Goal: Obtain resource: Download file/media

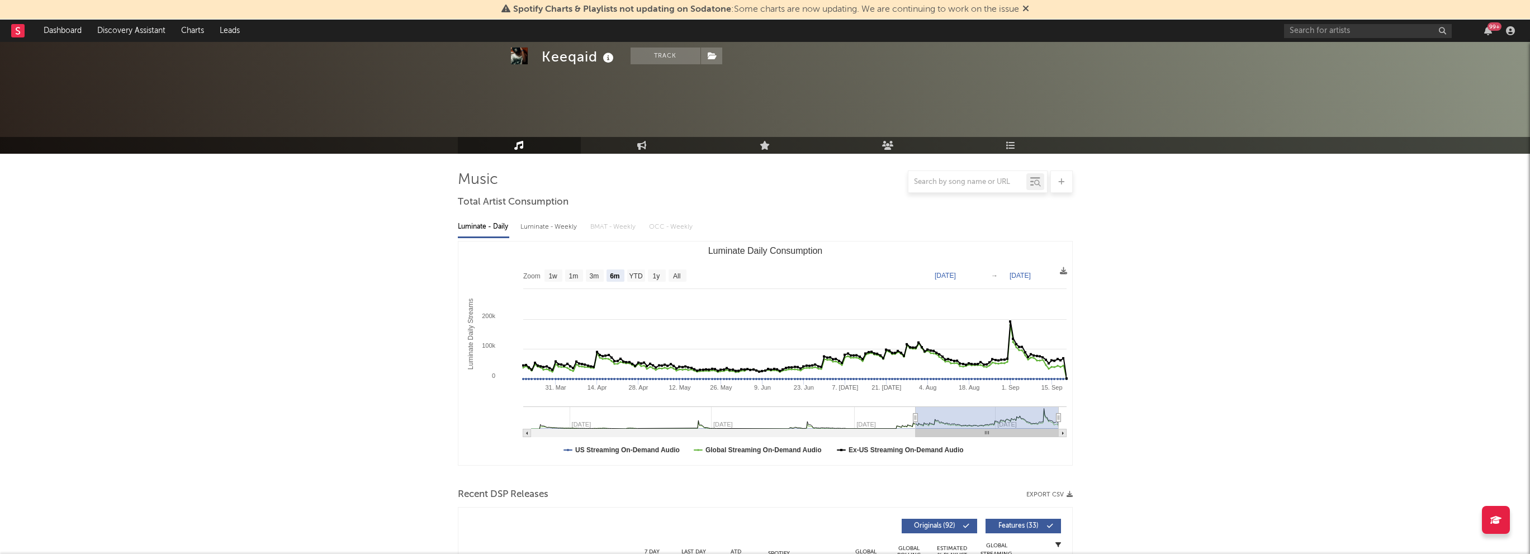
select select "6m"
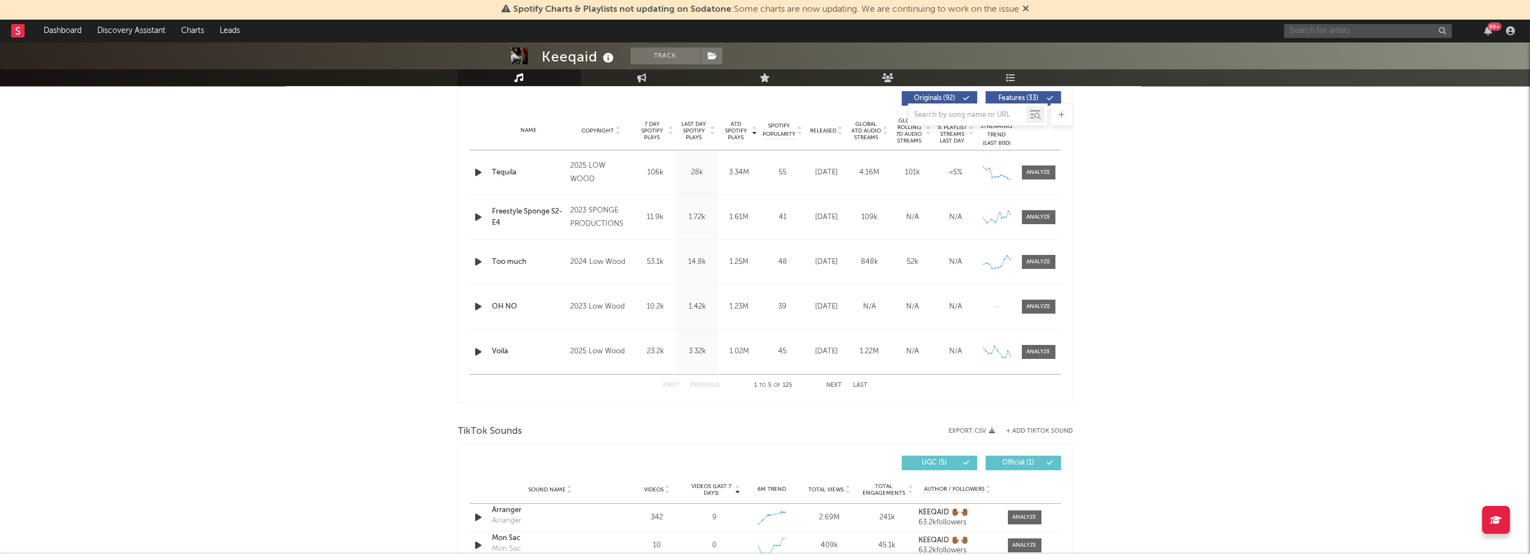
click at [1378, 26] on input "text" at bounding box center [1368, 31] width 168 height 14
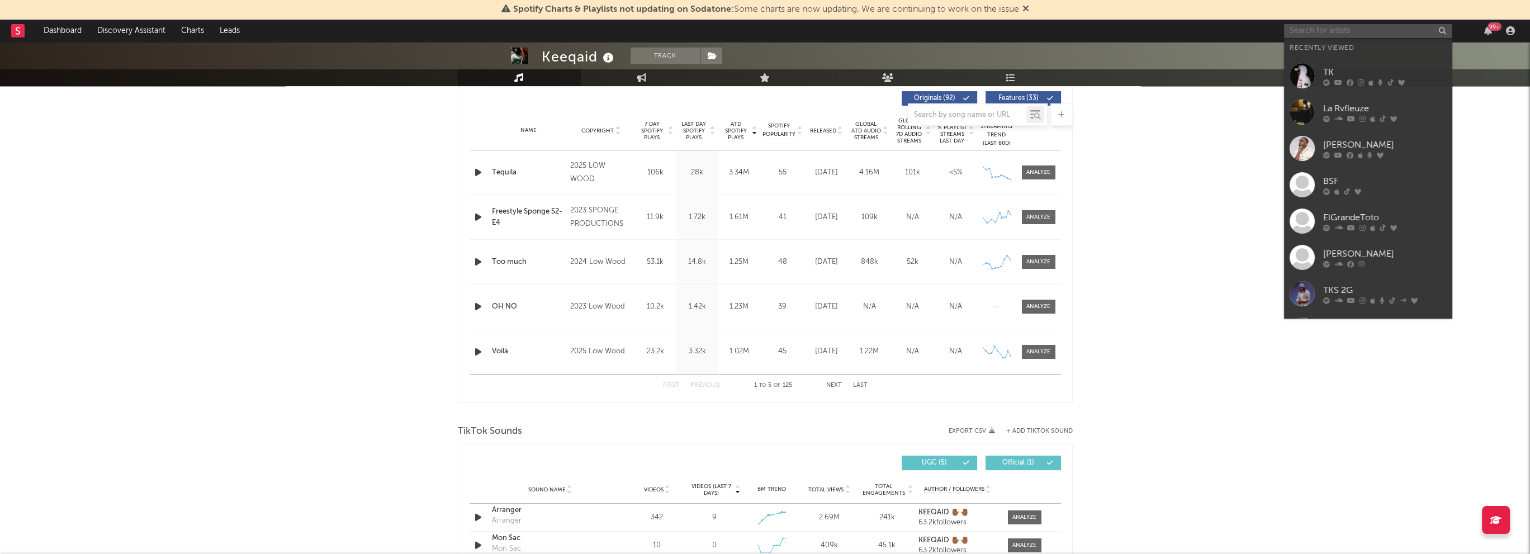
type input "k"
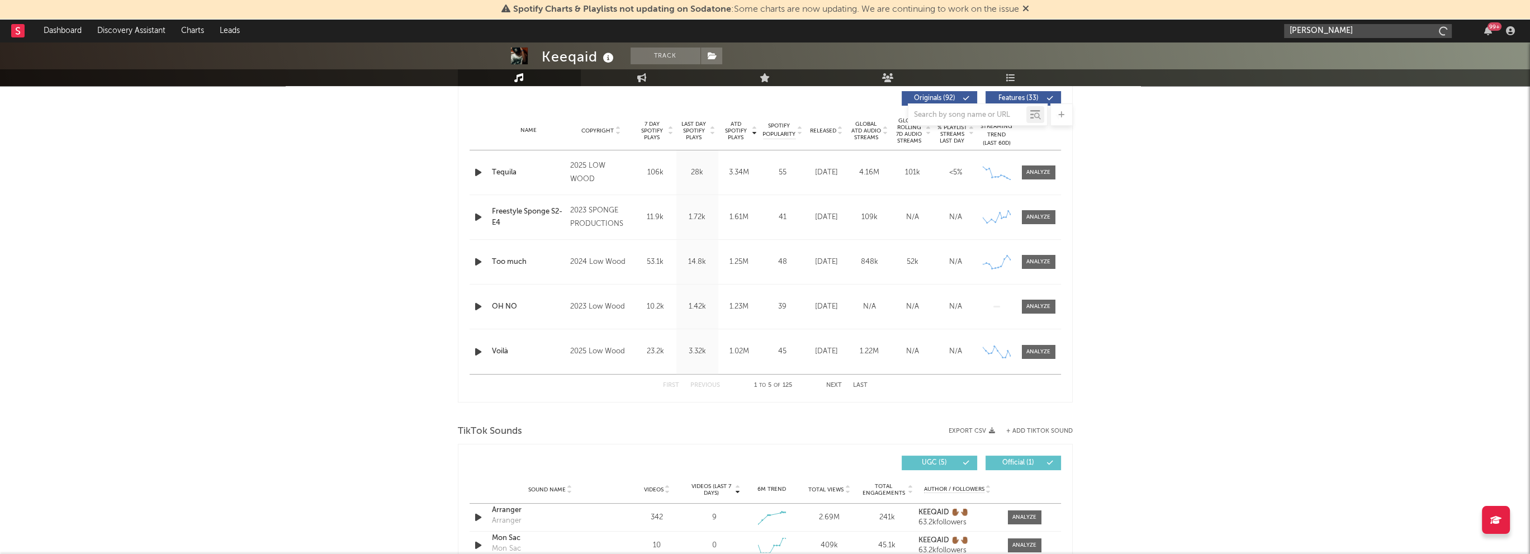
type input "[PERSON_NAME]"
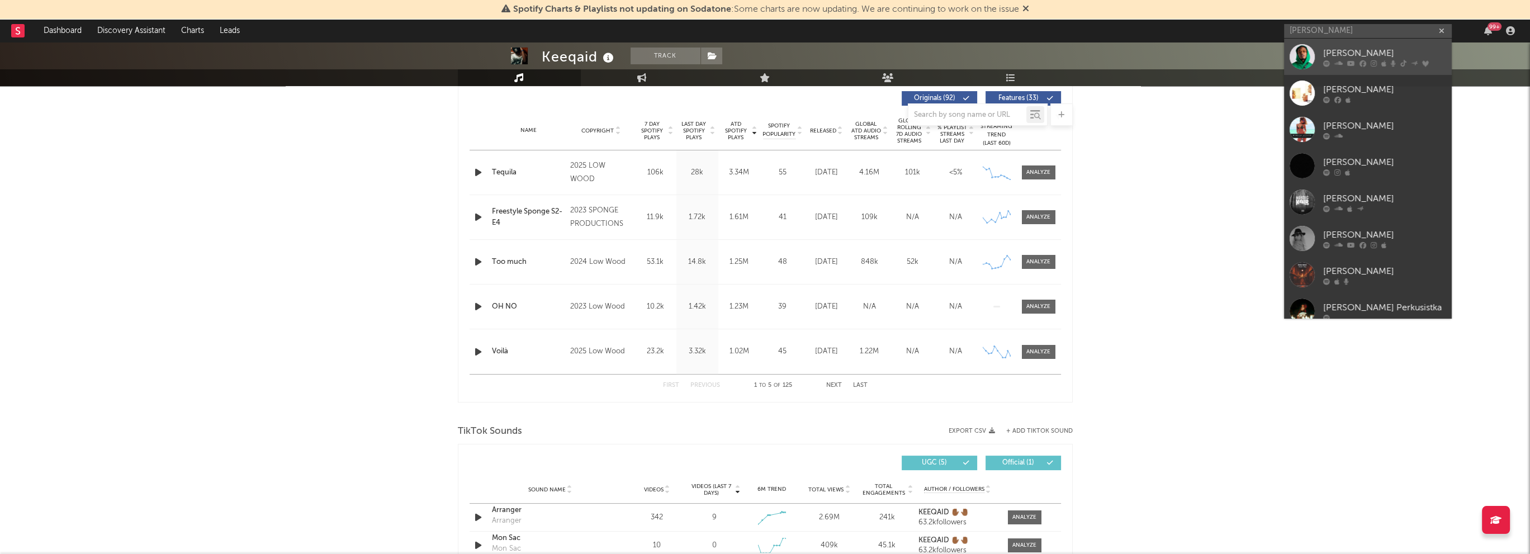
click at [1347, 51] on div "[PERSON_NAME]" at bounding box center [1384, 52] width 123 height 13
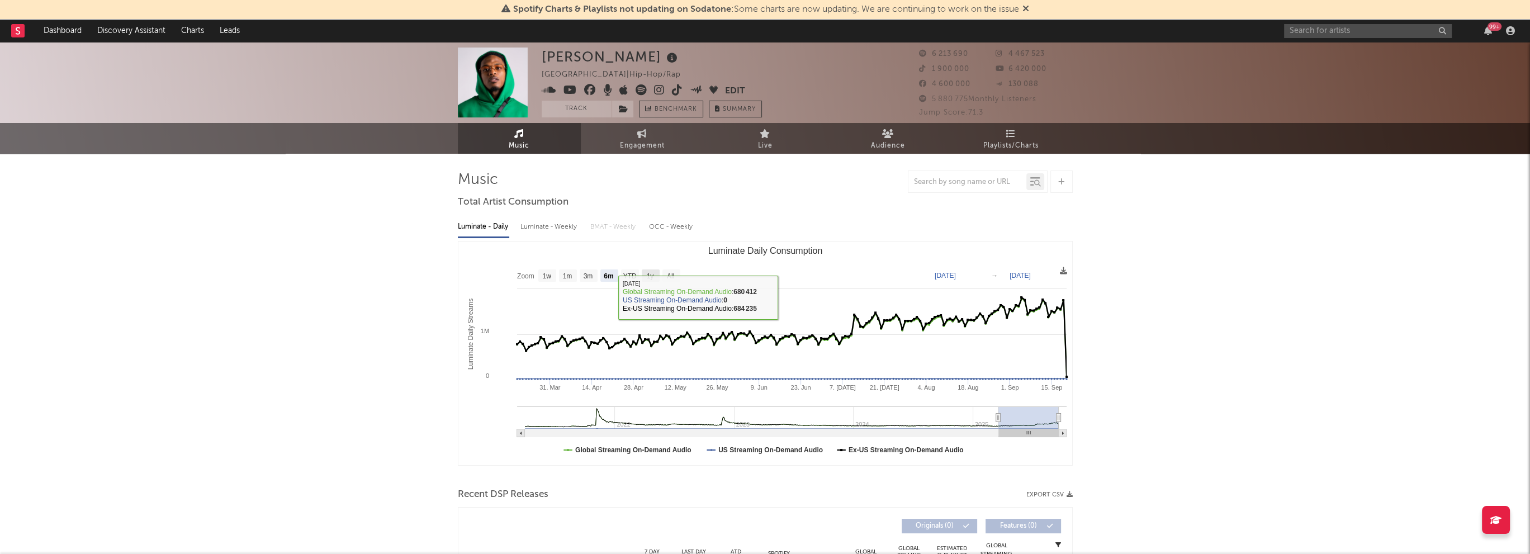
click at [651, 272] on text "1y" at bounding box center [649, 276] width 7 height 8
select select "1y"
type input "[DATE]"
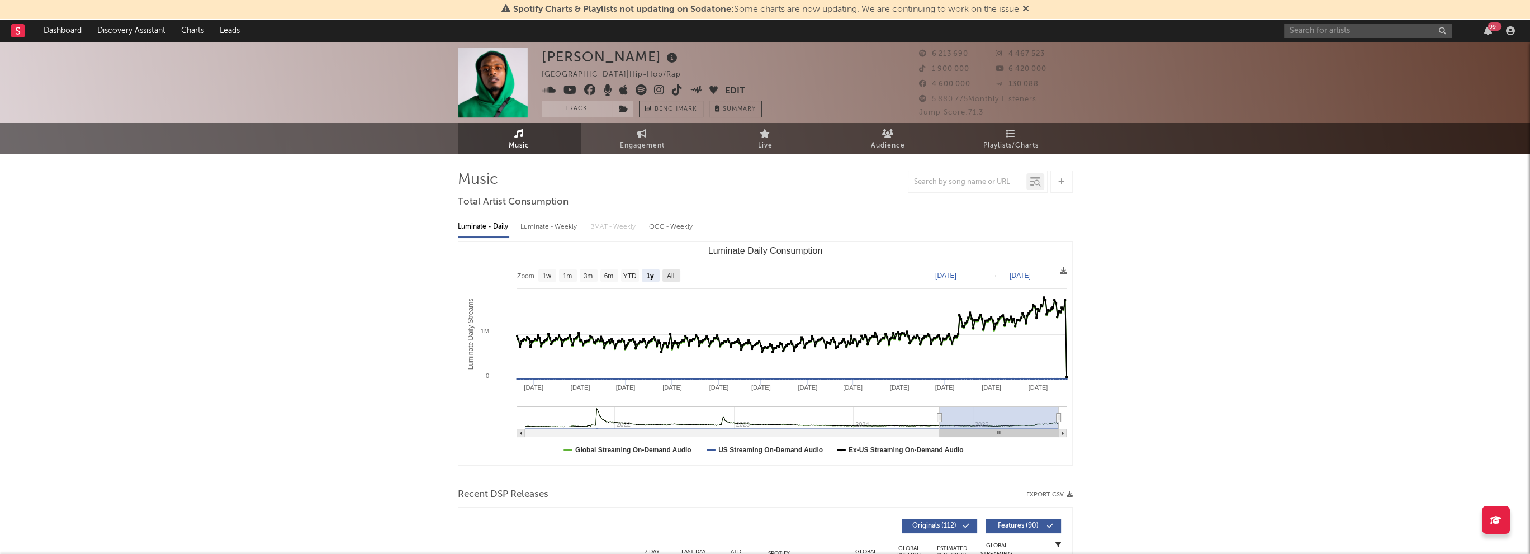
click at [675, 277] on rect "Luminate Daily Consumption" at bounding box center [671, 275] width 18 height 12
select select "All"
type input "[DATE]"
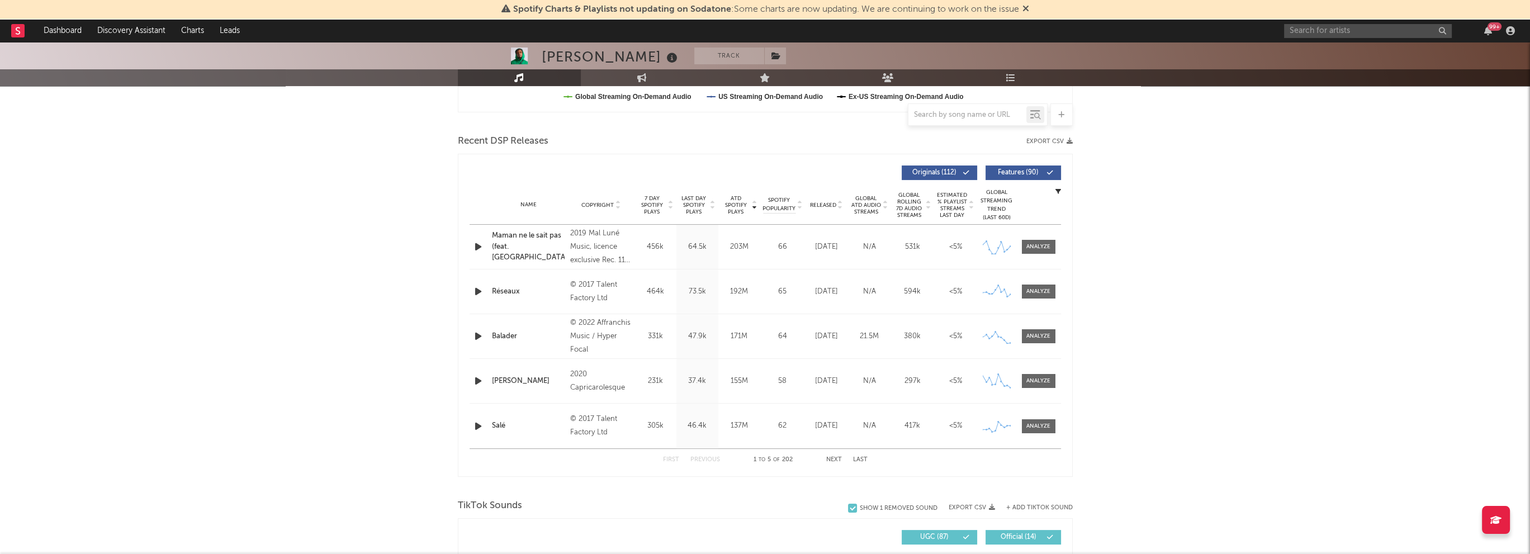
scroll to position [280, 0]
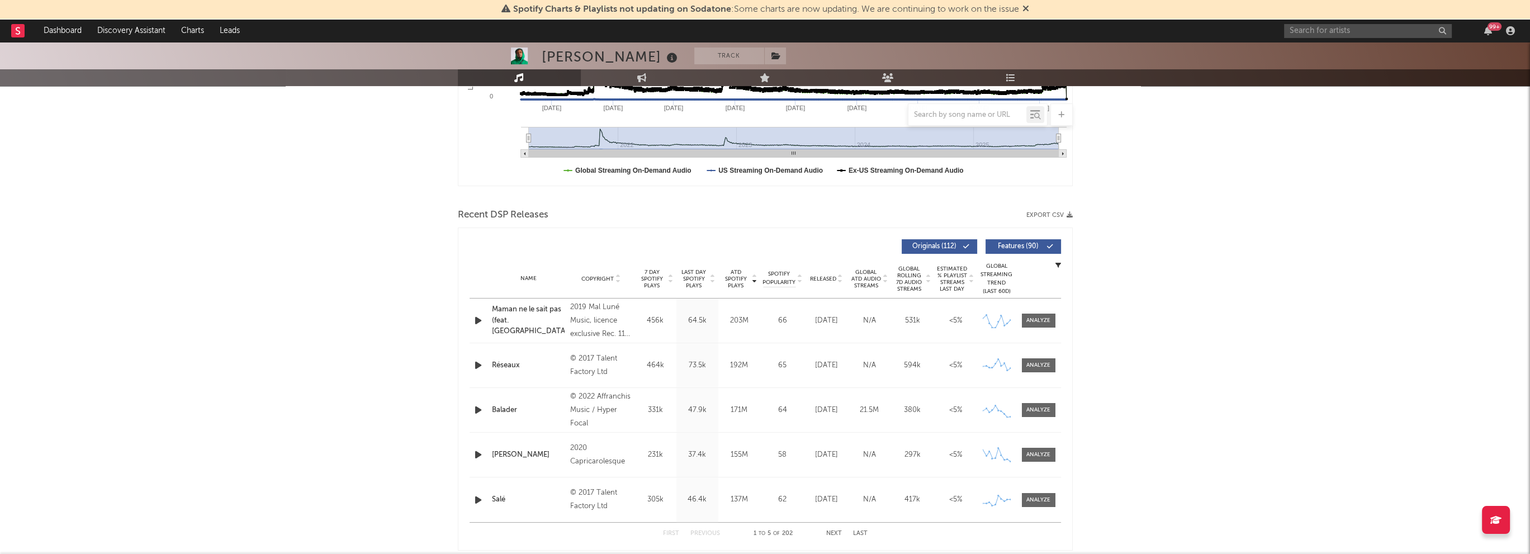
click at [1059, 212] on button "Export CSV" at bounding box center [1049, 215] width 46 height 7
